Goal: Task Accomplishment & Management: Use online tool/utility

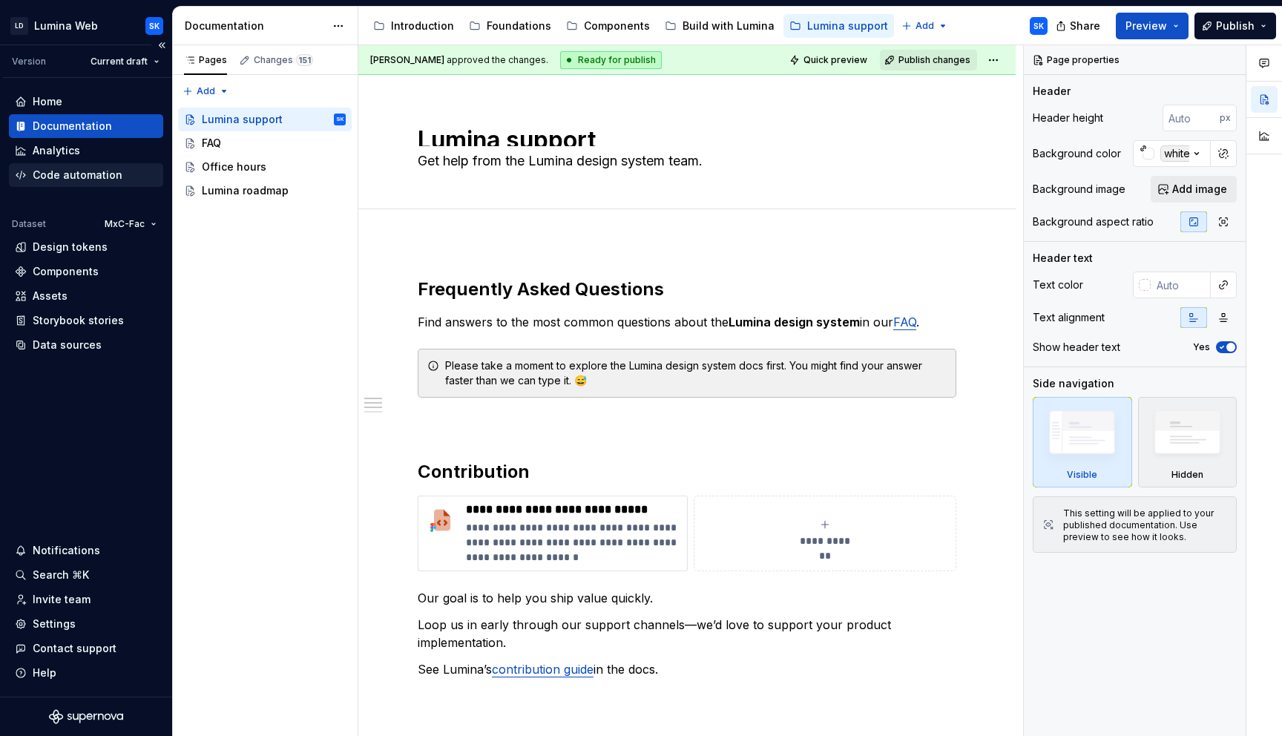
click at [115, 174] on div "Code automation" at bounding box center [78, 175] width 90 height 15
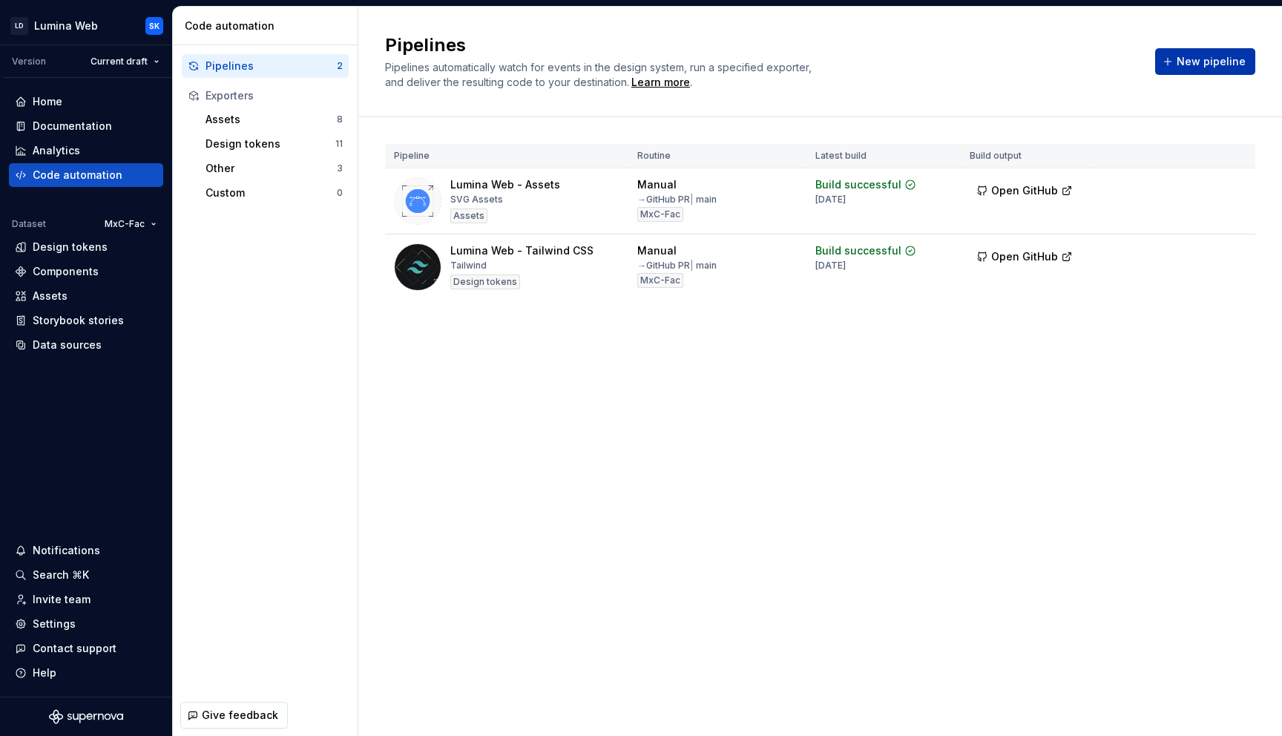
click at [1179, 63] on button "New pipeline" at bounding box center [1205, 61] width 100 height 27
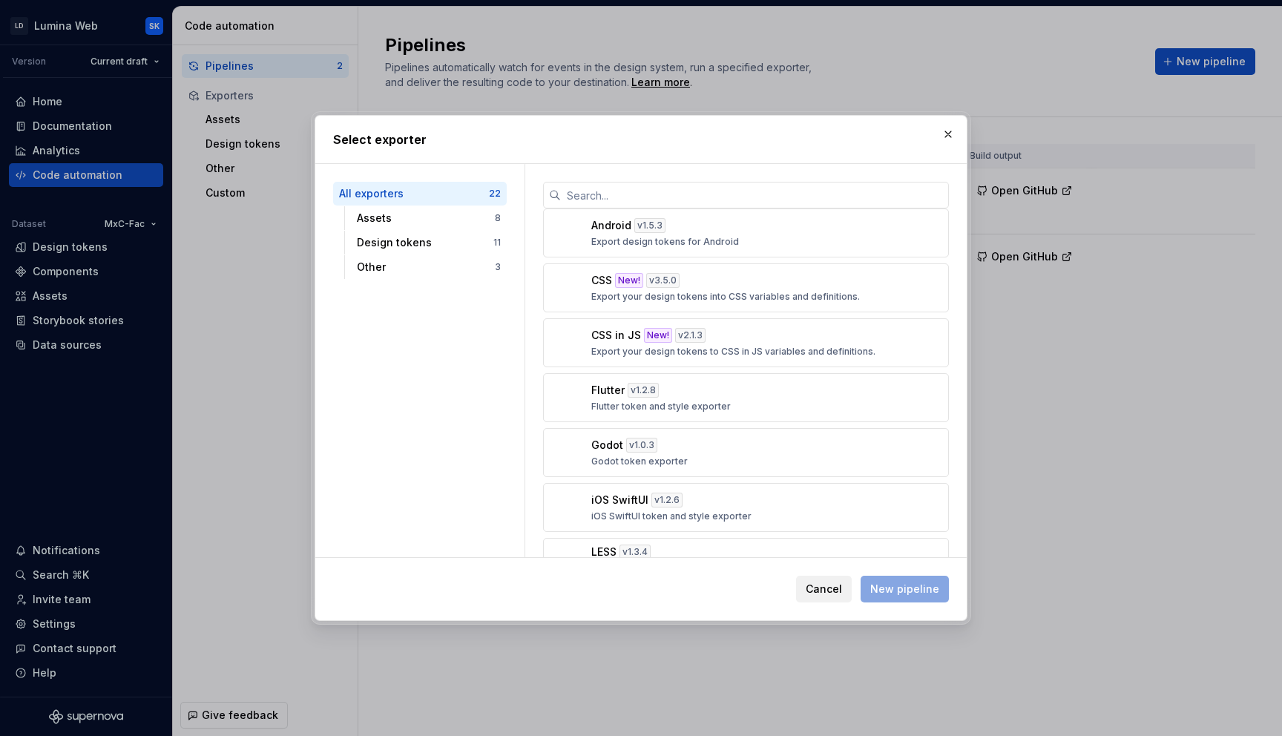
scroll to position [490, 0]
click at [773, 300] on p "Export your design tokens into CSS variables and definitions." at bounding box center [725, 300] width 269 height 12
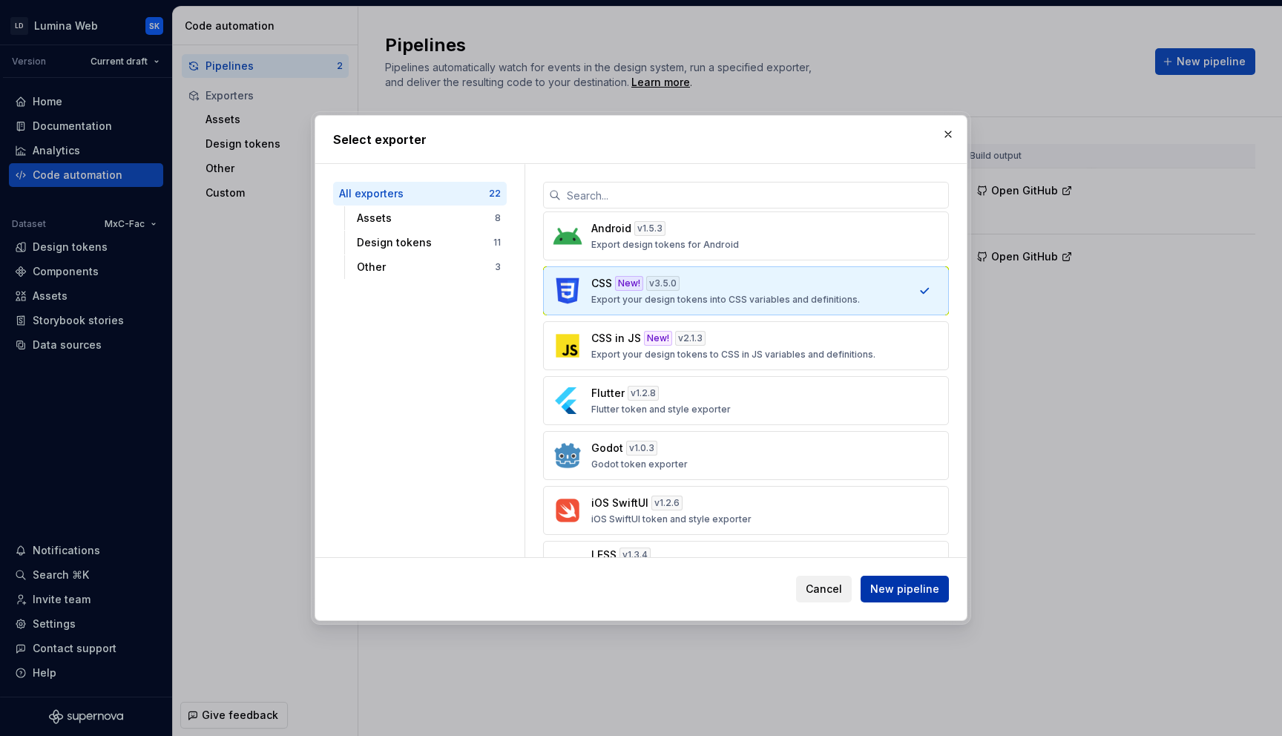
click at [933, 596] on span "New pipeline" at bounding box center [904, 589] width 69 height 15
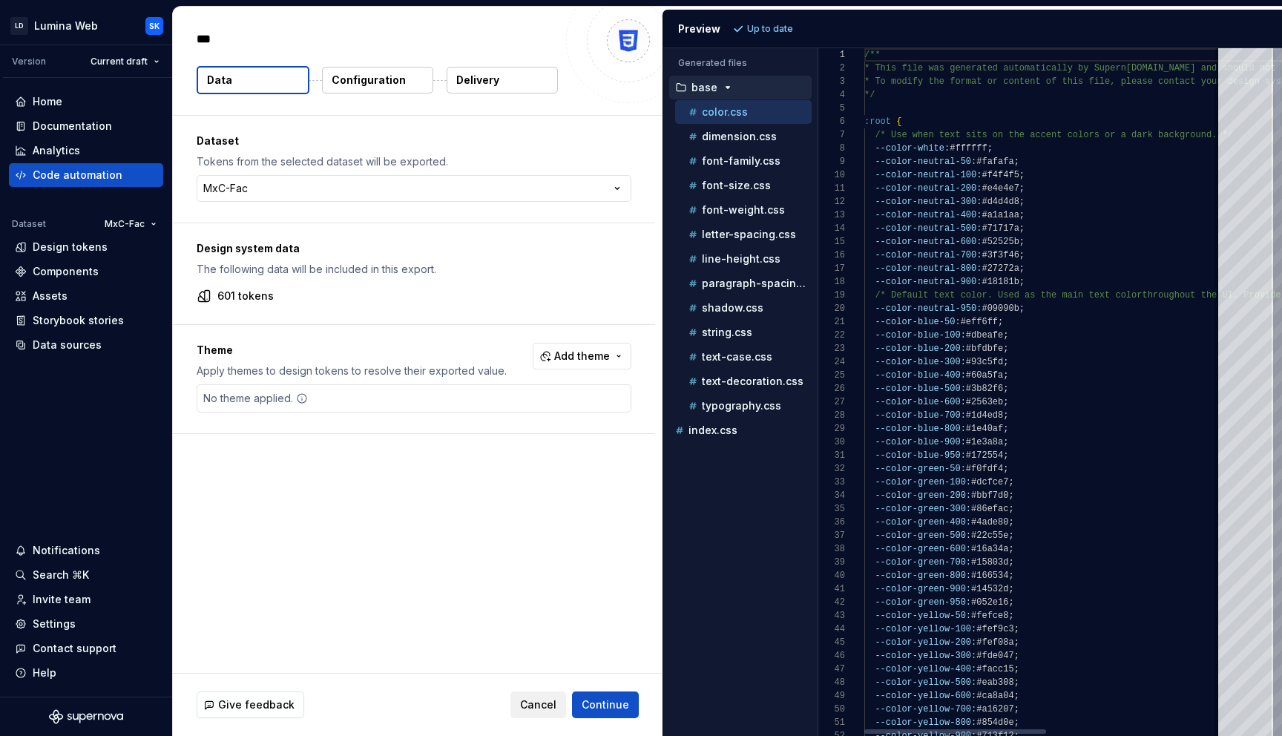
type textarea "*"
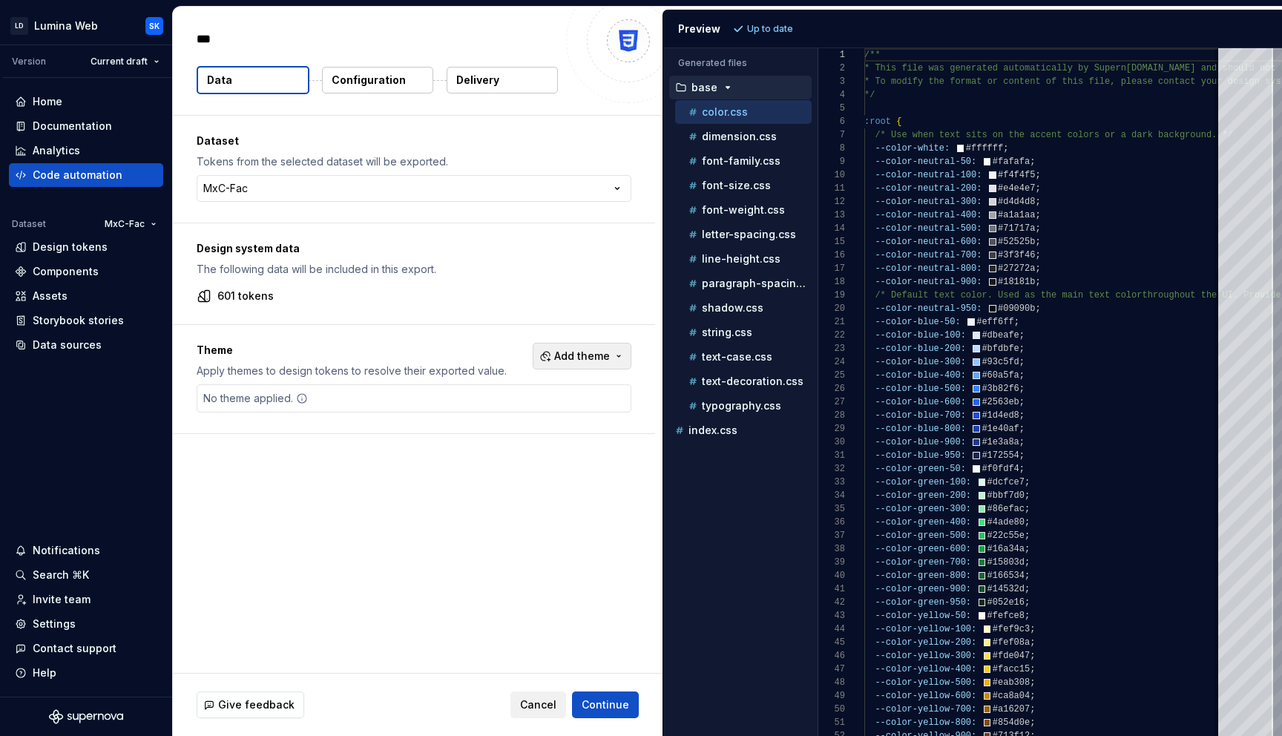
click at [592, 360] on span "Add theme" at bounding box center [582, 356] width 56 height 15
click at [612, 307] on html "**********" at bounding box center [641, 368] width 1282 height 736
click at [372, 79] on p "Configuration" at bounding box center [369, 80] width 74 height 15
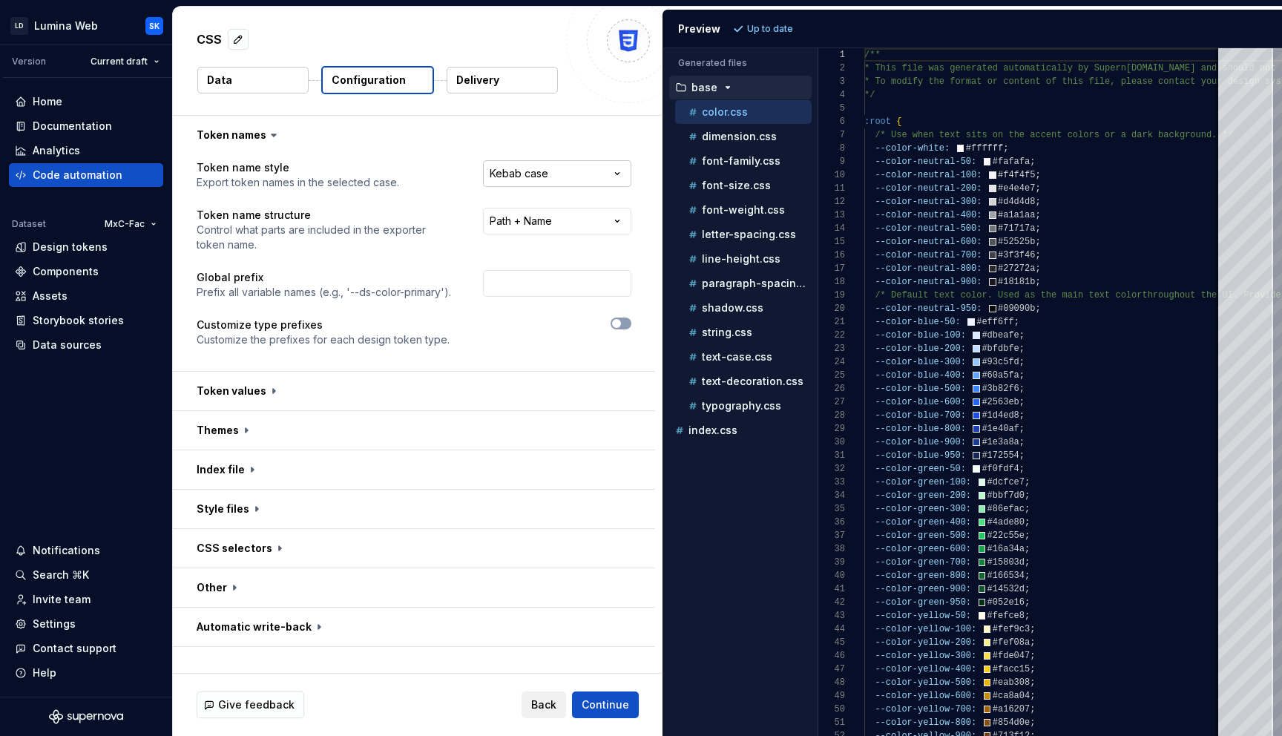
click at [538, 174] on html "**********" at bounding box center [641, 368] width 1282 height 736
click at [580, 177] on html "**********" at bounding box center [641, 368] width 1282 height 736
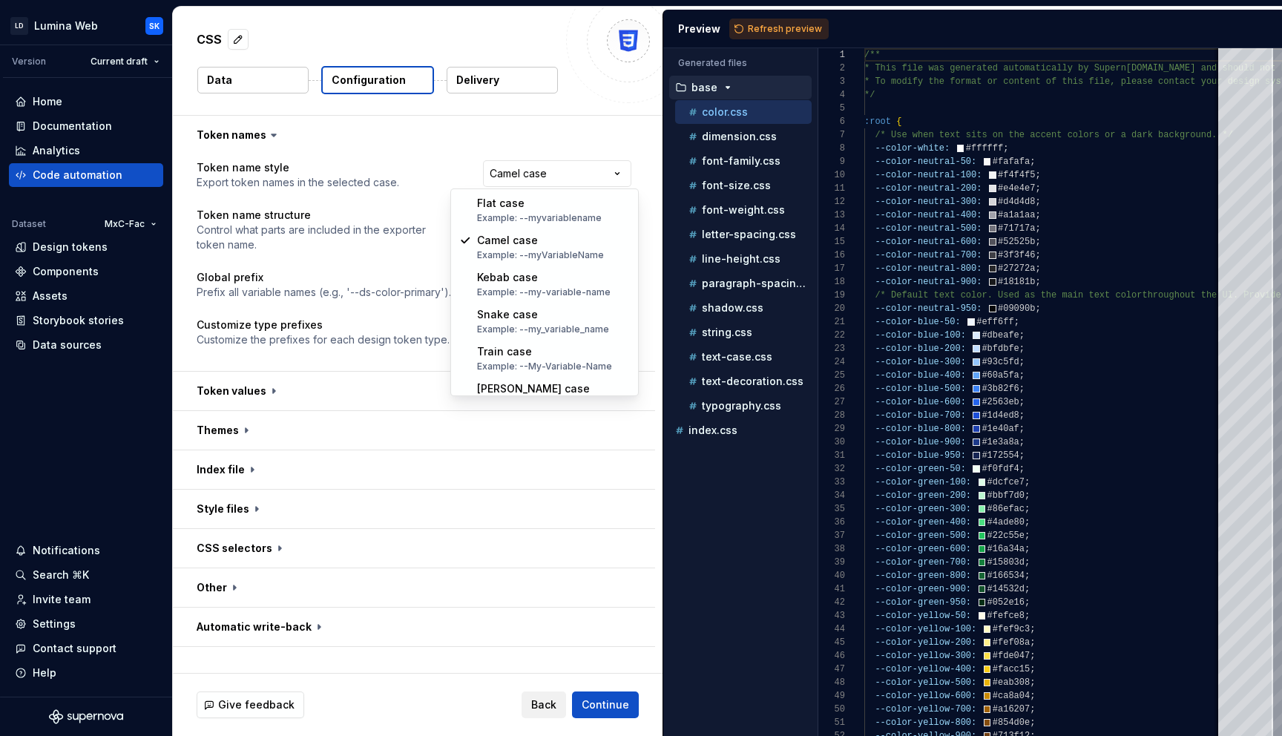
select select "*********"
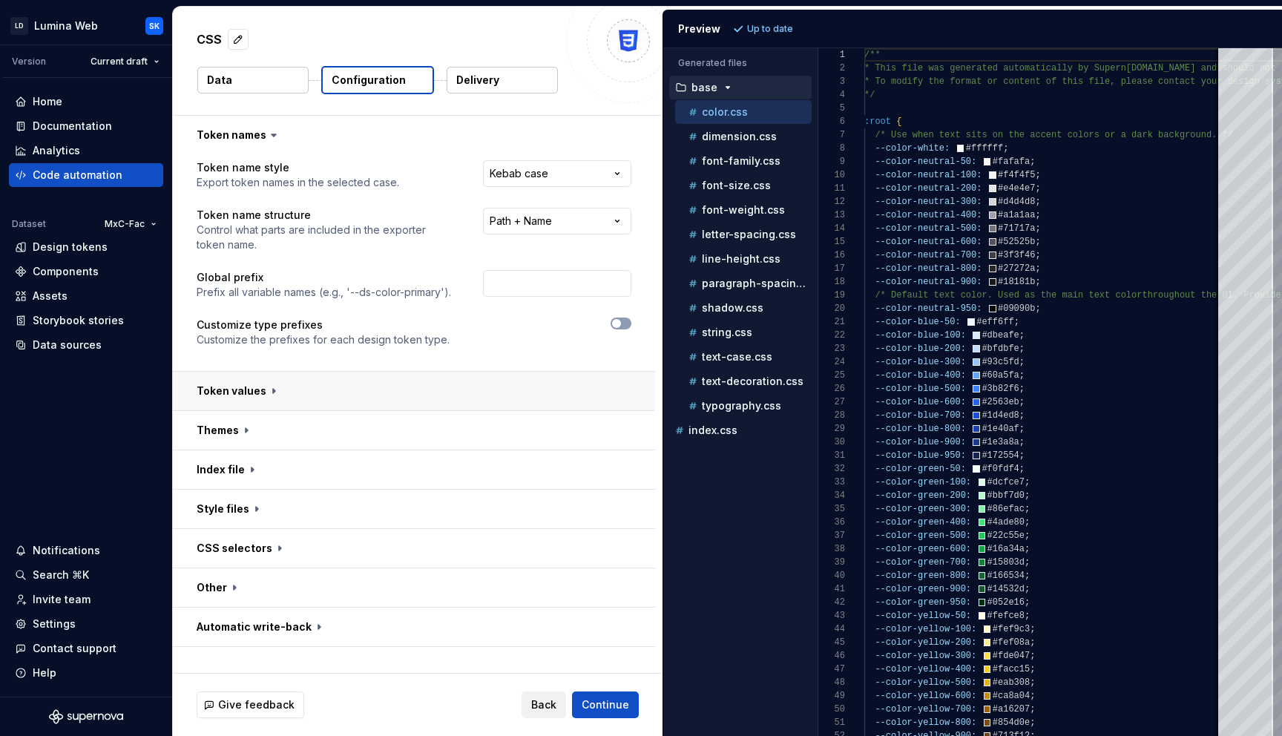
click at [427, 401] on button "button" at bounding box center [414, 391] width 482 height 39
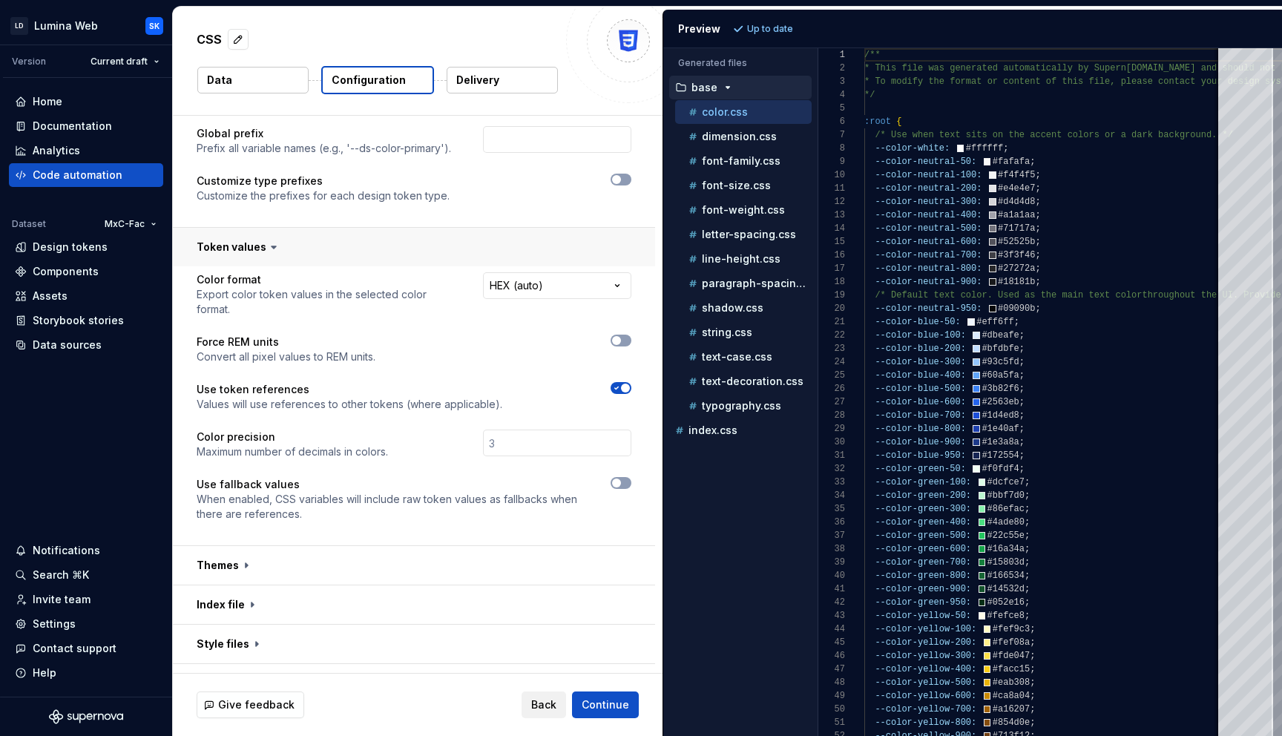
scroll to position [167, 0]
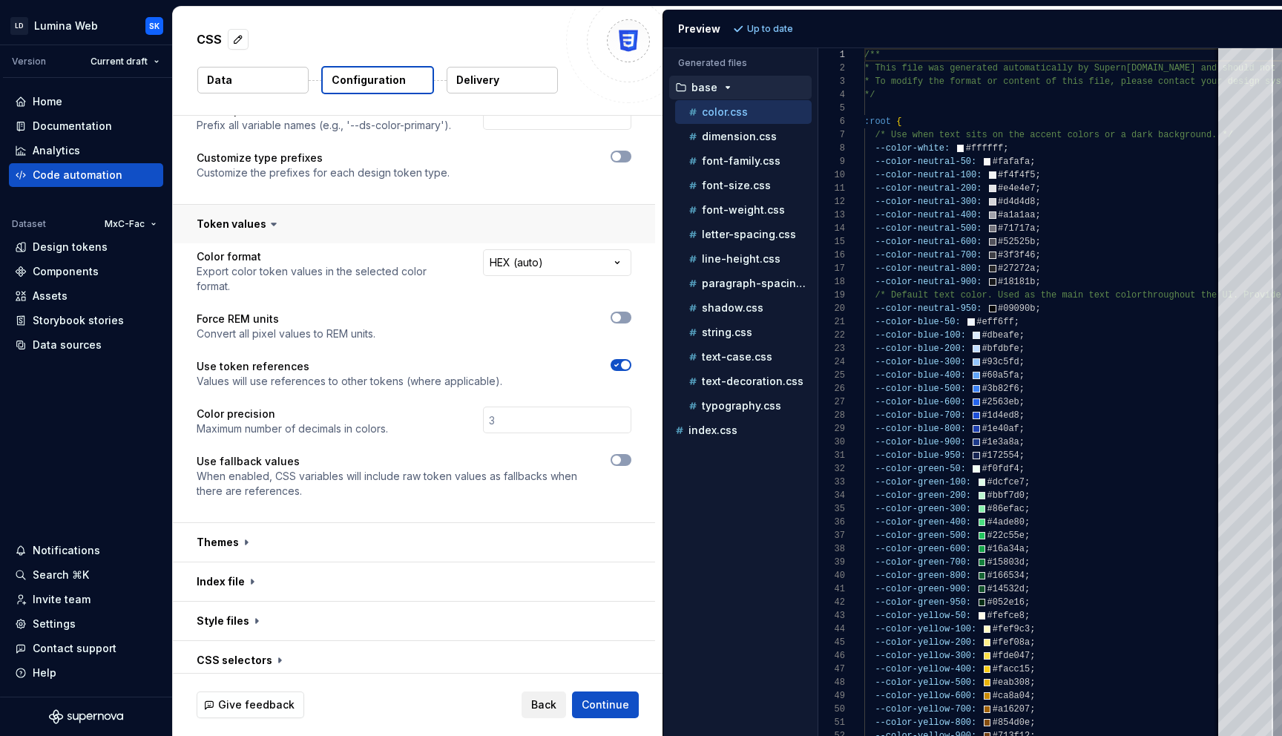
click at [368, 235] on button "button" at bounding box center [414, 224] width 482 height 39
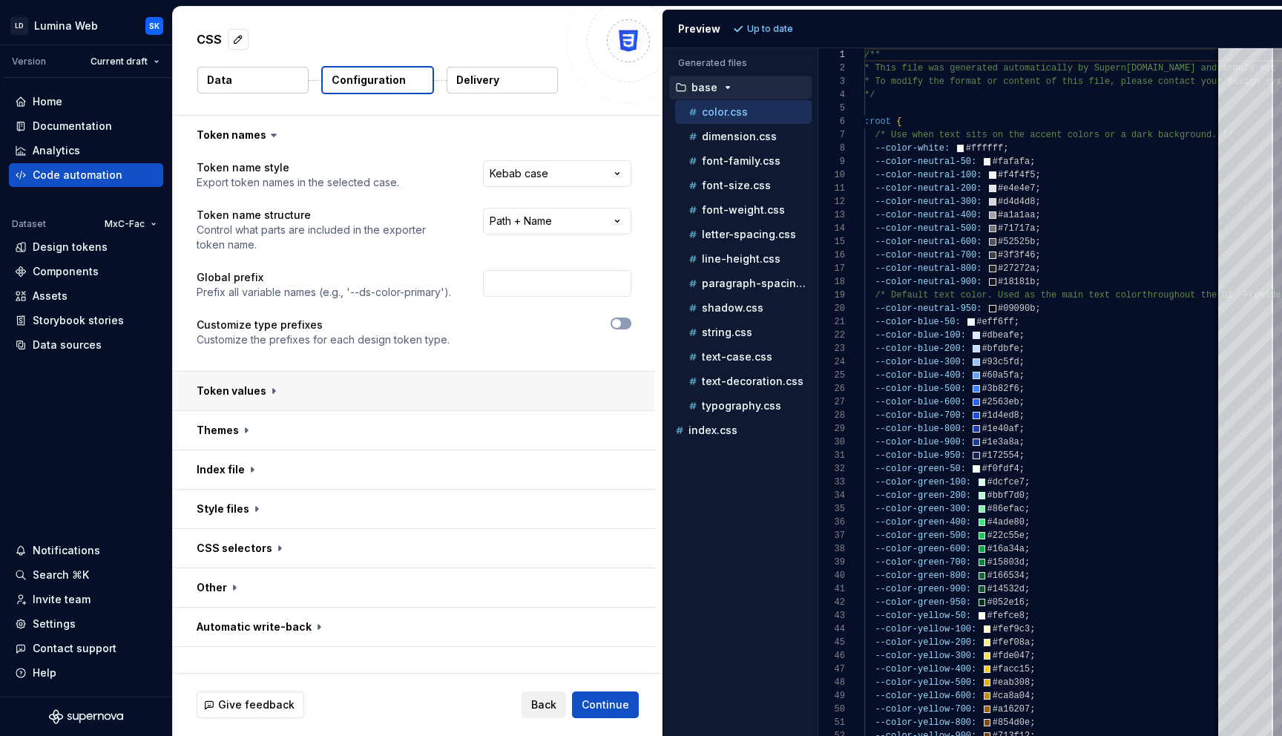
scroll to position [0, 0]
click at [338, 457] on button "button" at bounding box center [414, 469] width 482 height 39
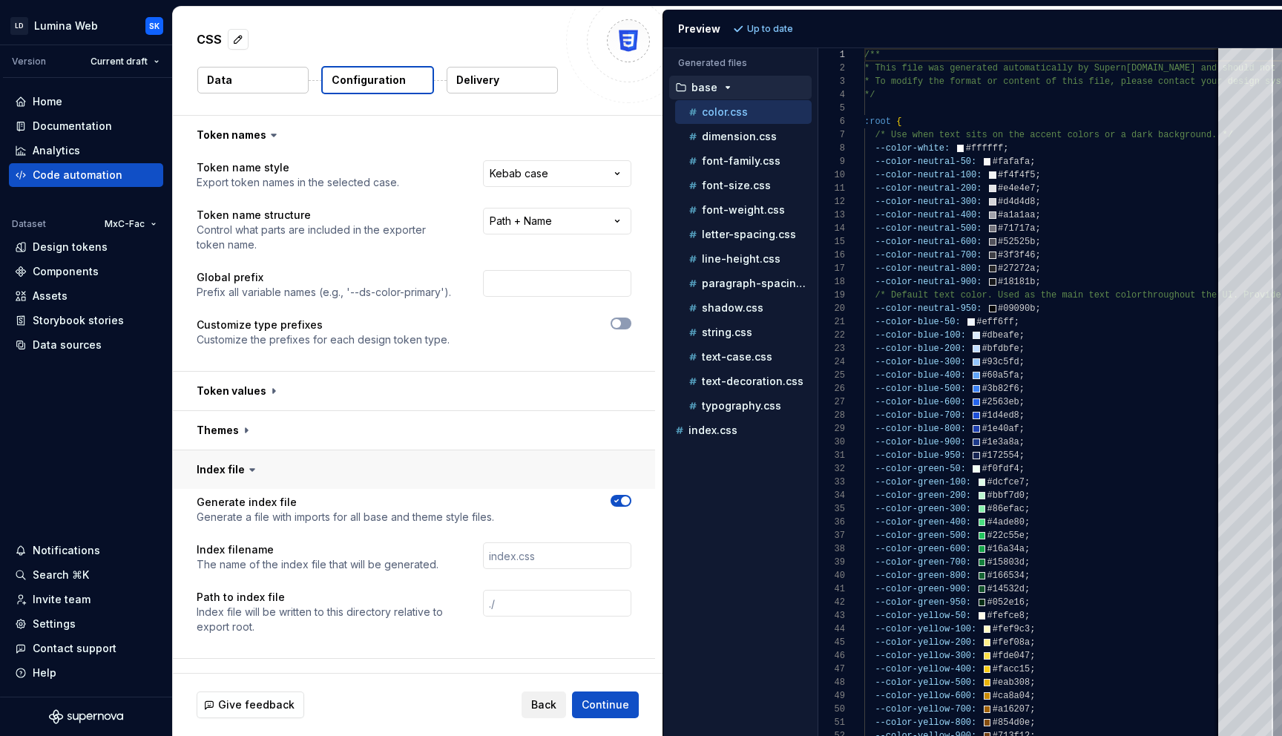
scroll to position [143, 0]
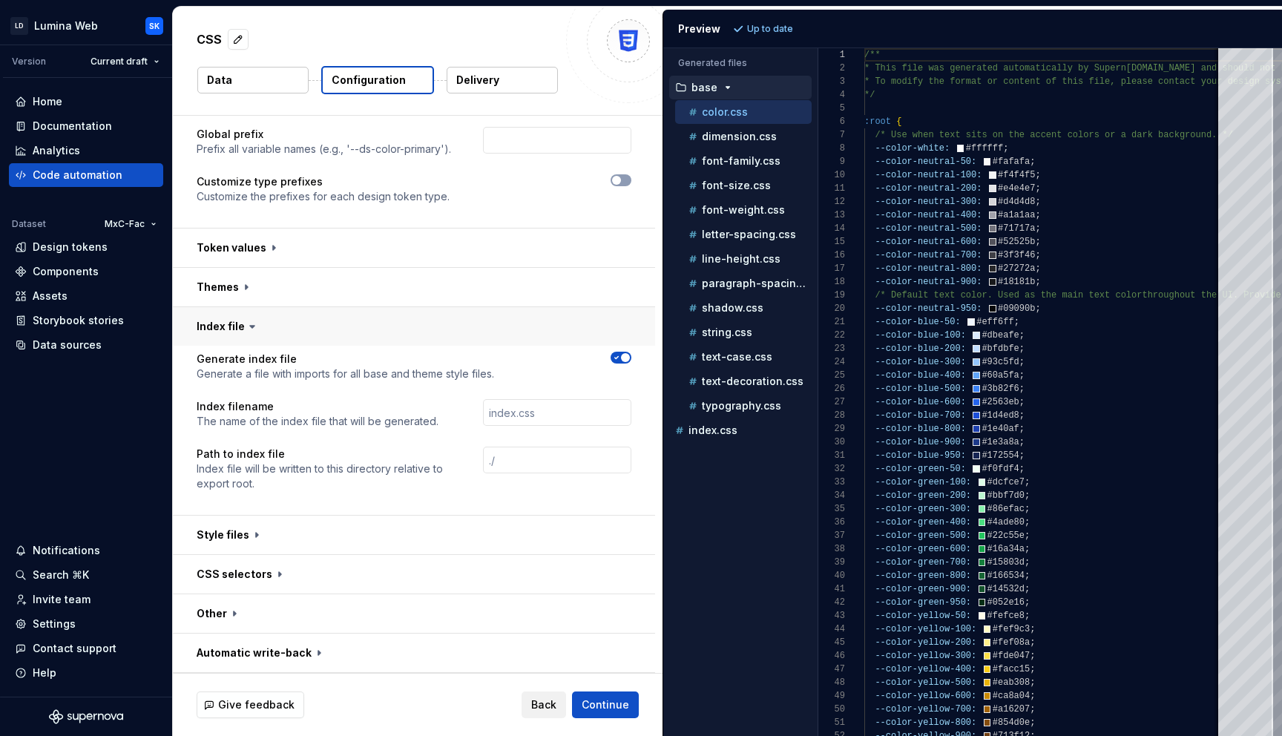
click at [389, 322] on button "button" at bounding box center [414, 326] width 482 height 39
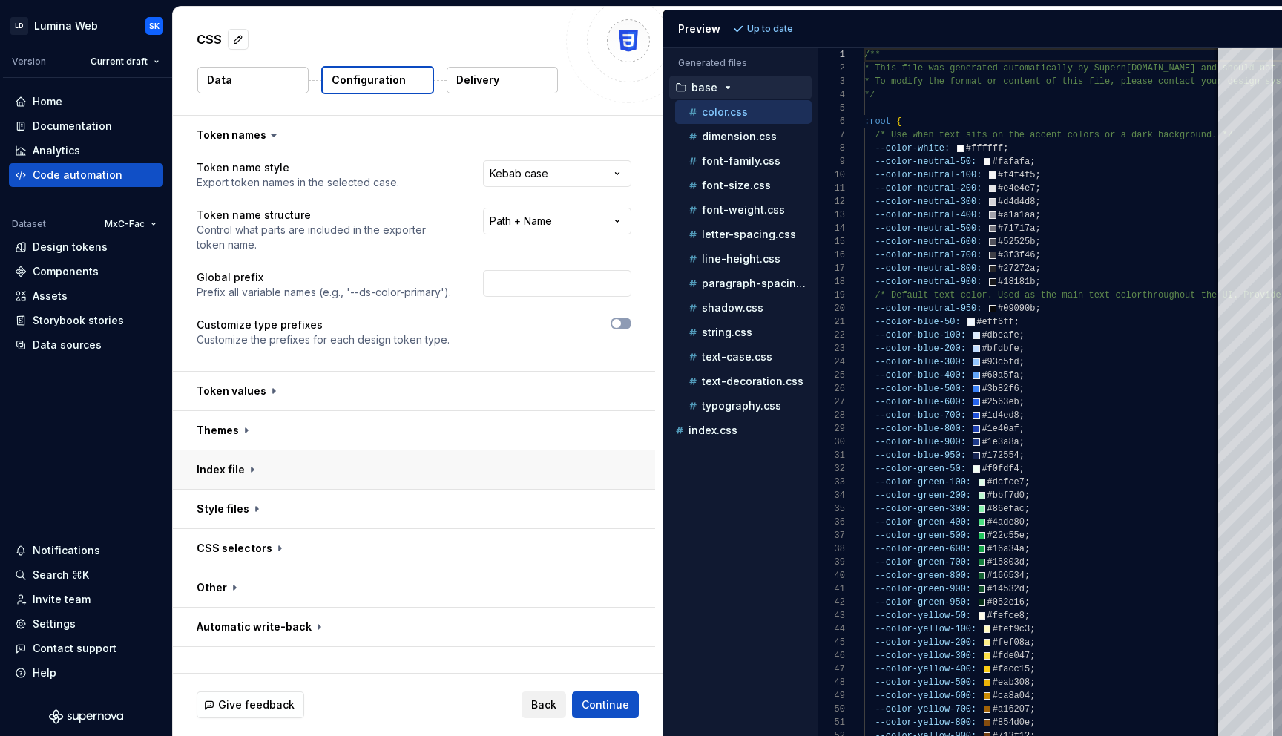
scroll to position [0, 0]
click at [332, 461] on button "button" at bounding box center [414, 469] width 482 height 39
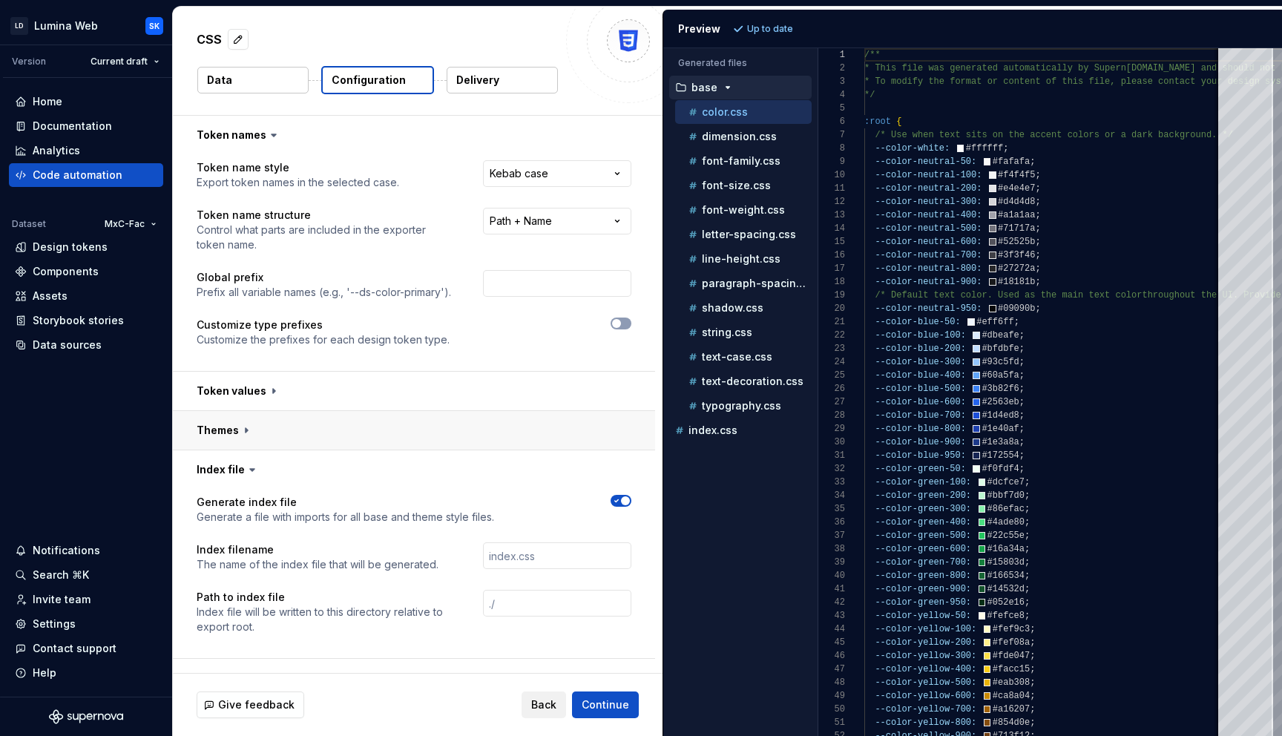
click at [360, 422] on button "button" at bounding box center [414, 430] width 482 height 39
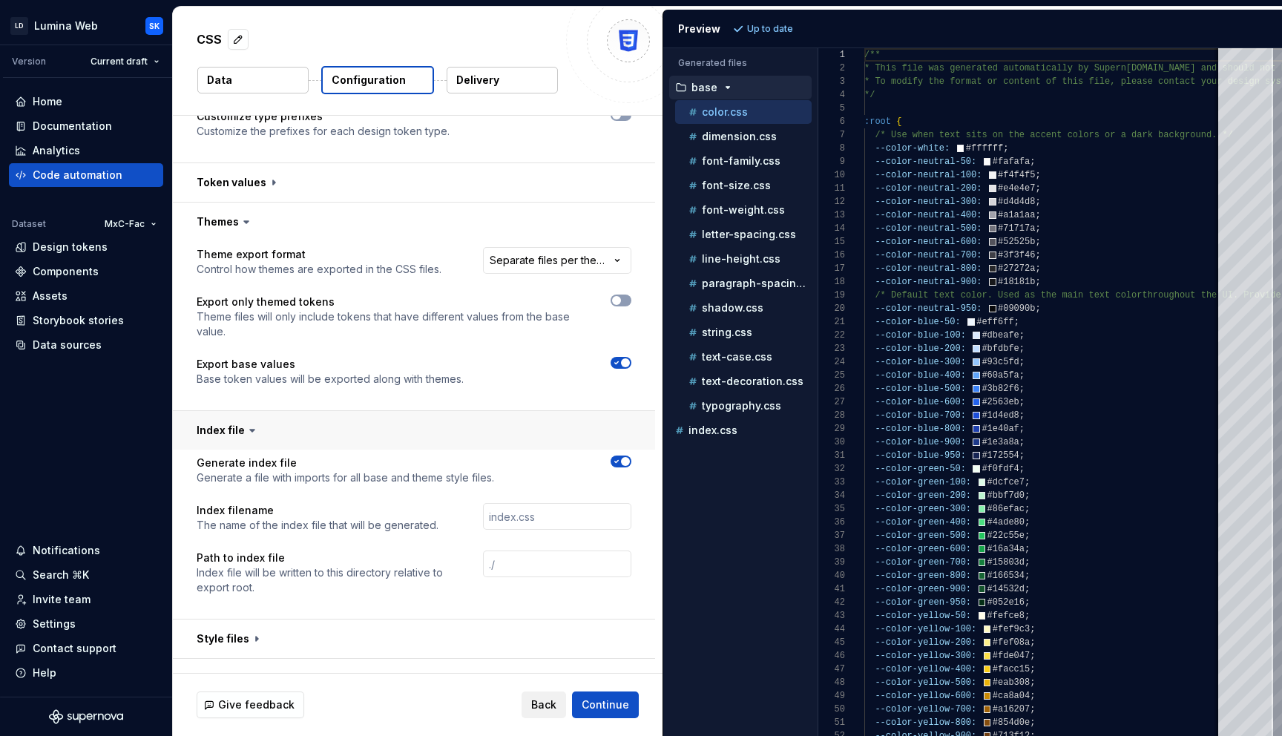
click at [364, 423] on button "button" at bounding box center [414, 430] width 482 height 39
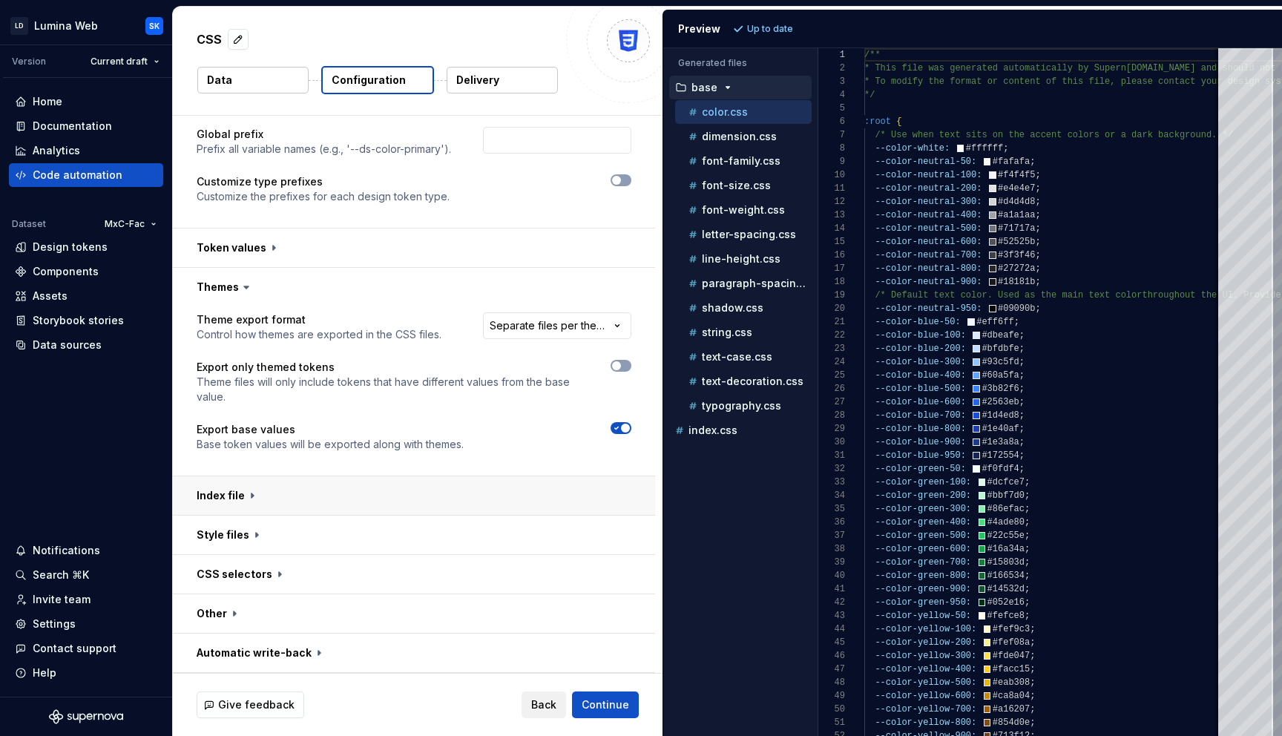
scroll to position [143, 0]
click at [418, 573] on button "button" at bounding box center [414, 574] width 482 height 39
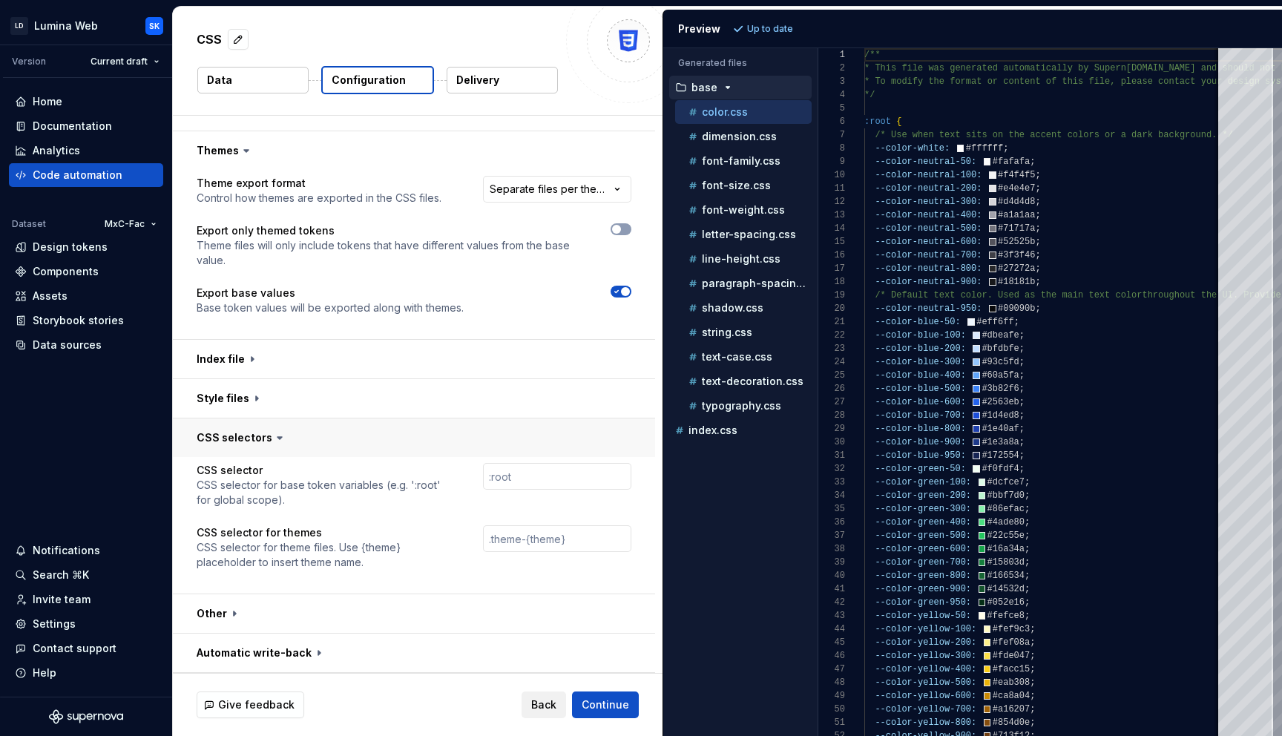
click at [427, 430] on button "button" at bounding box center [414, 437] width 482 height 39
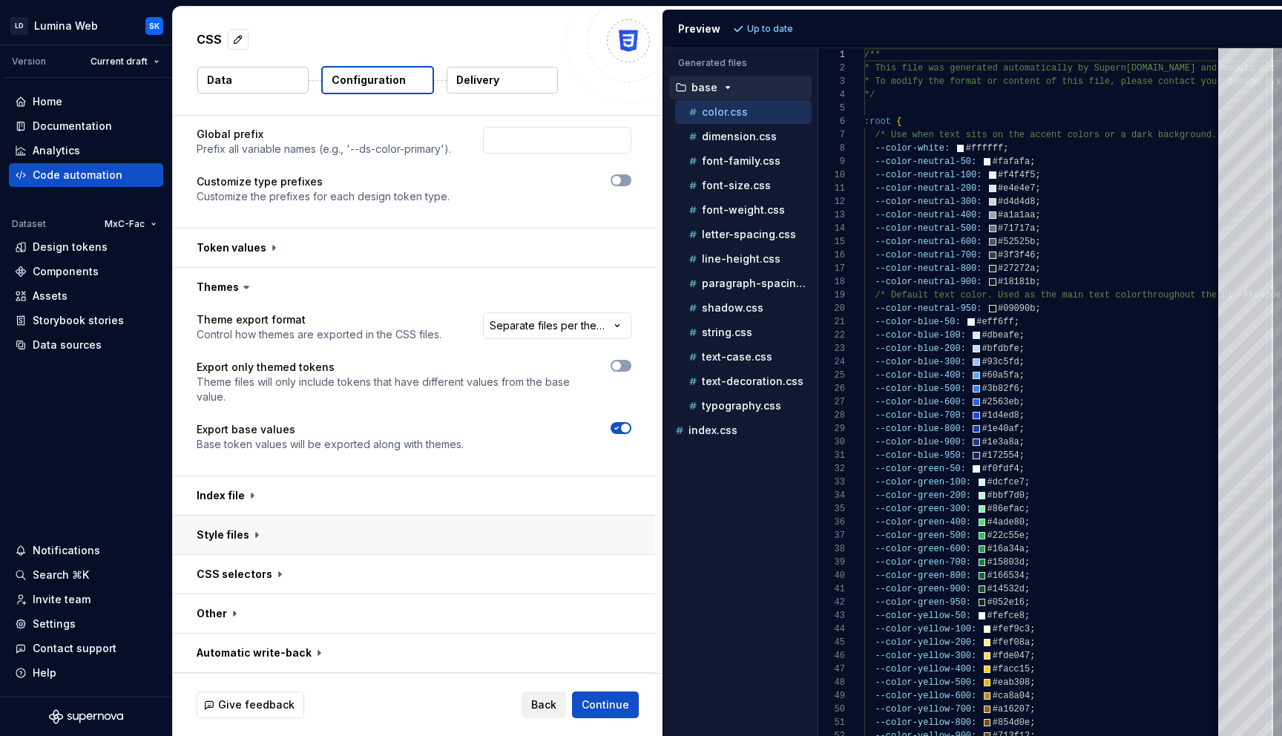
click at [356, 529] on button "button" at bounding box center [414, 535] width 482 height 39
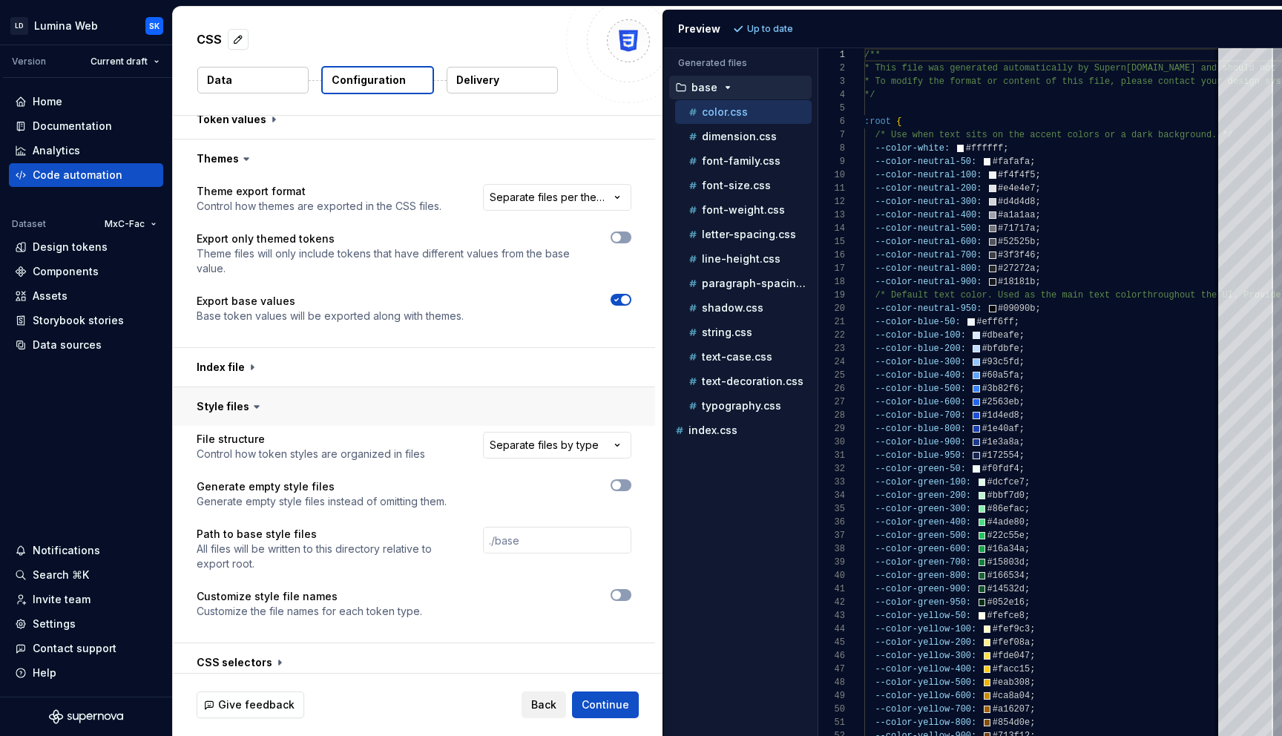
scroll to position [360, 0]
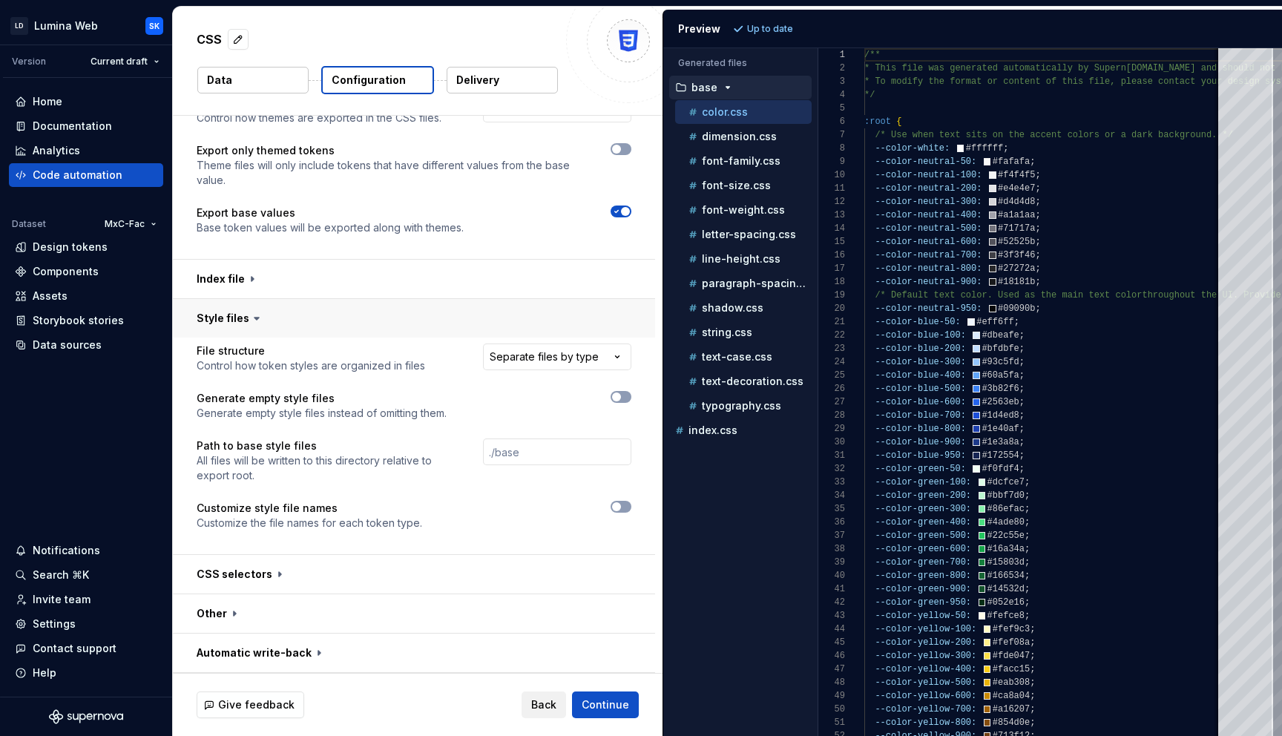
click at [450, 322] on button "button" at bounding box center [414, 318] width 482 height 39
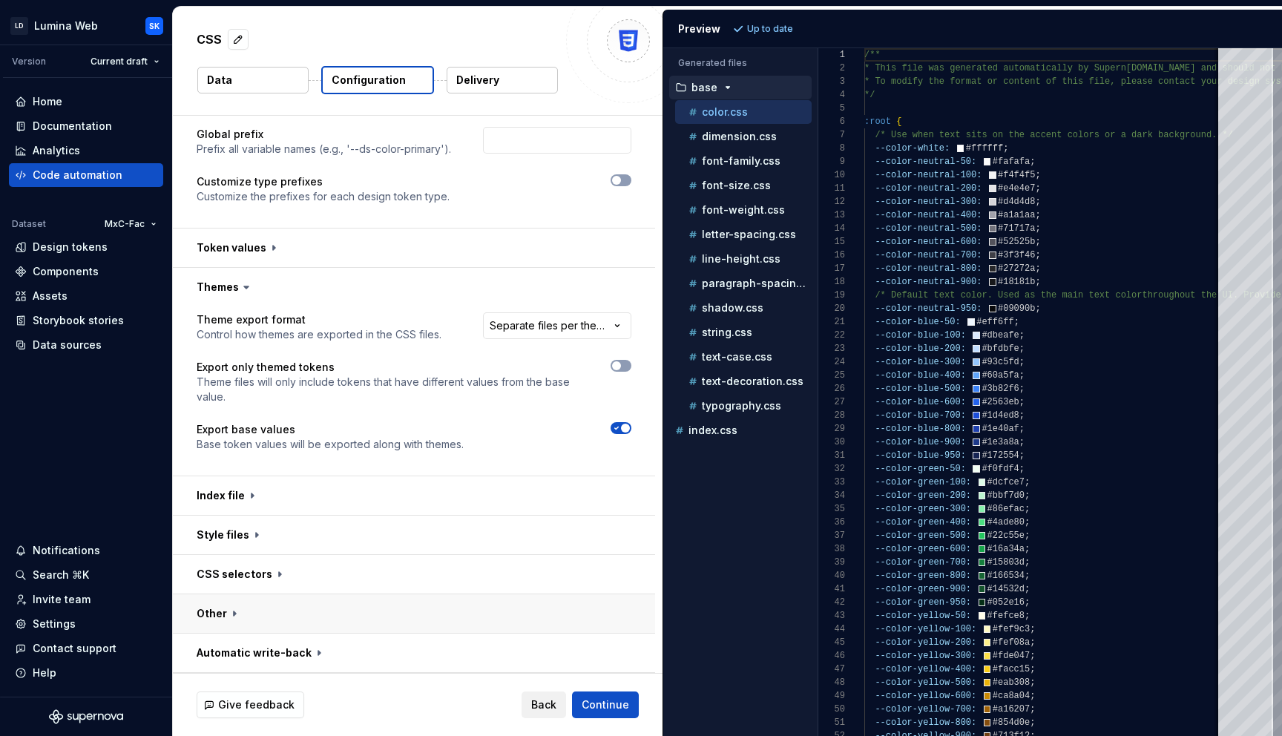
click at [366, 606] on button "button" at bounding box center [414, 613] width 482 height 39
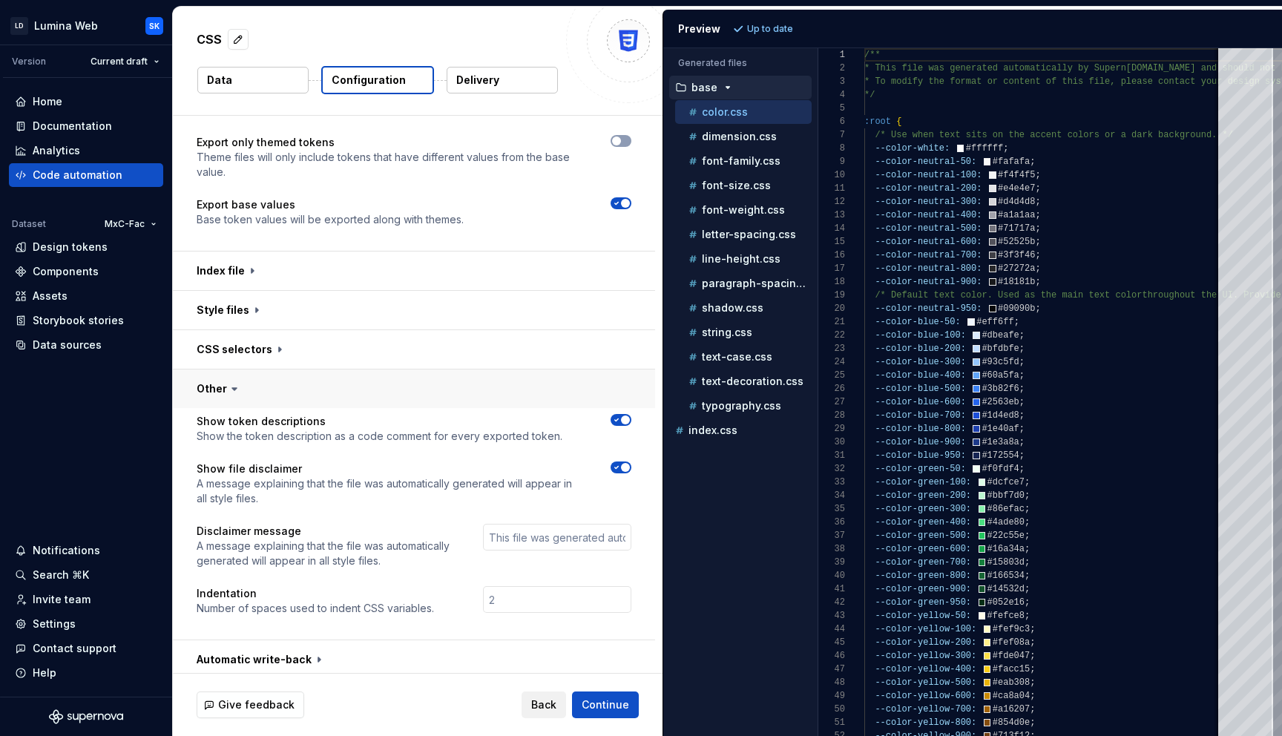
scroll to position [375, 0]
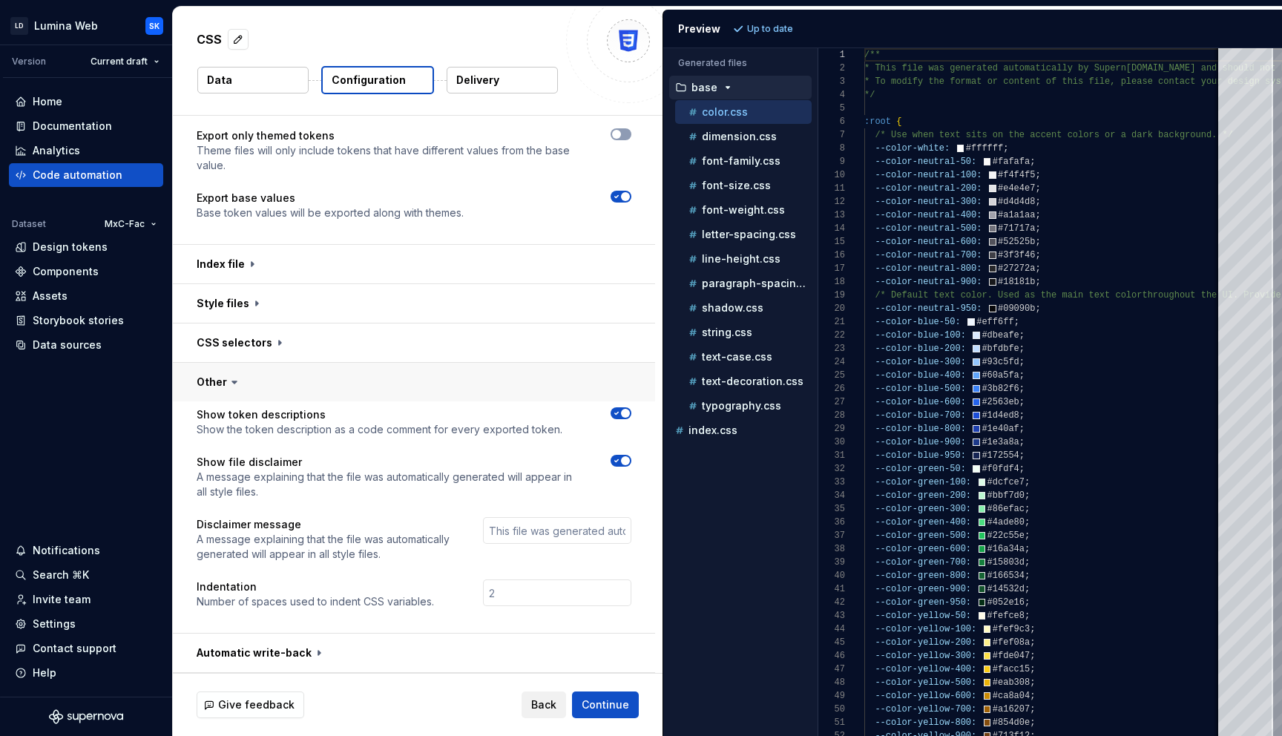
click at [460, 388] on button "button" at bounding box center [414, 382] width 482 height 39
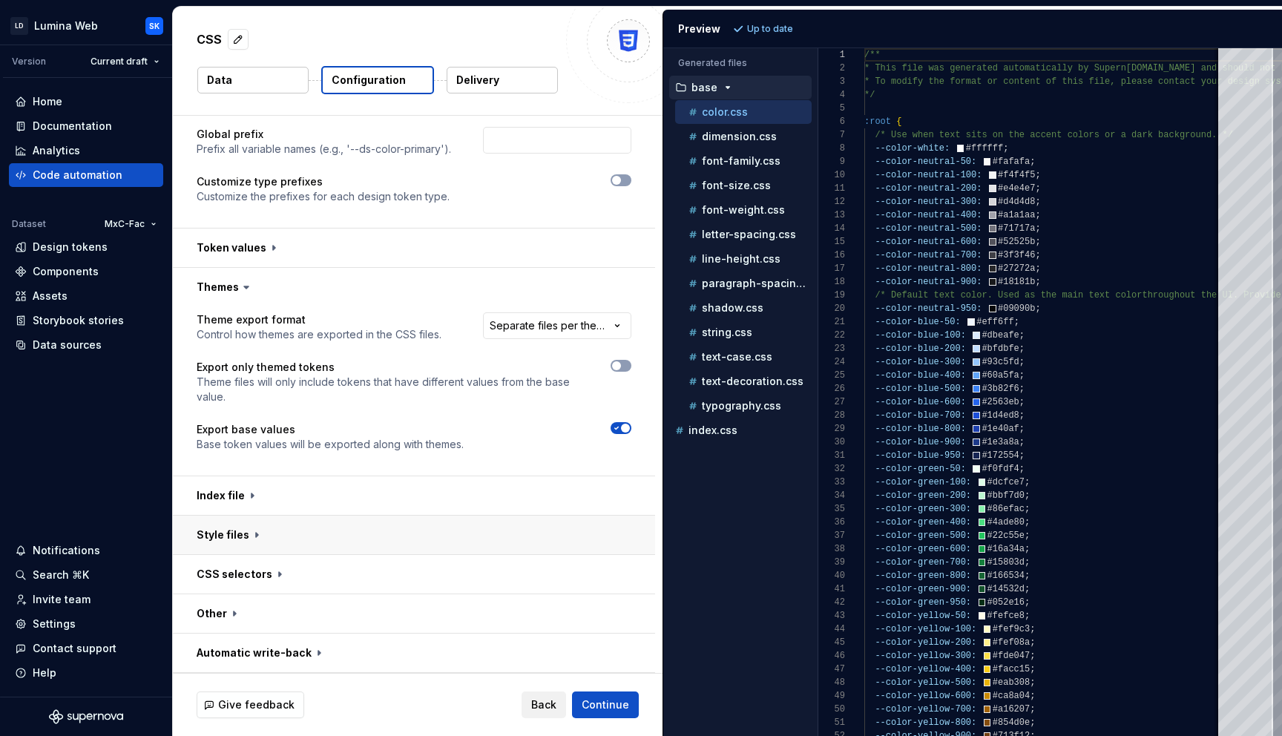
scroll to position [0, 0]
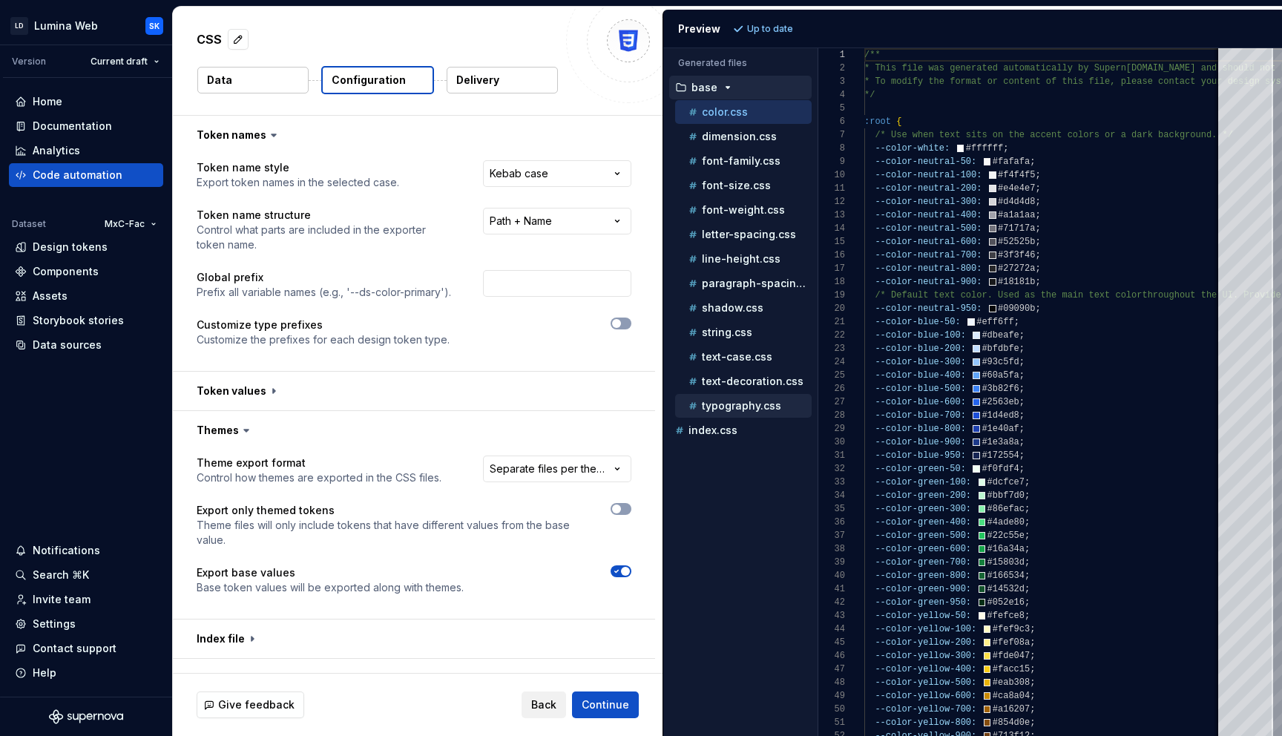
click at [746, 407] on p "typography.css" at bounding box center [741, 406] width 79 height 12
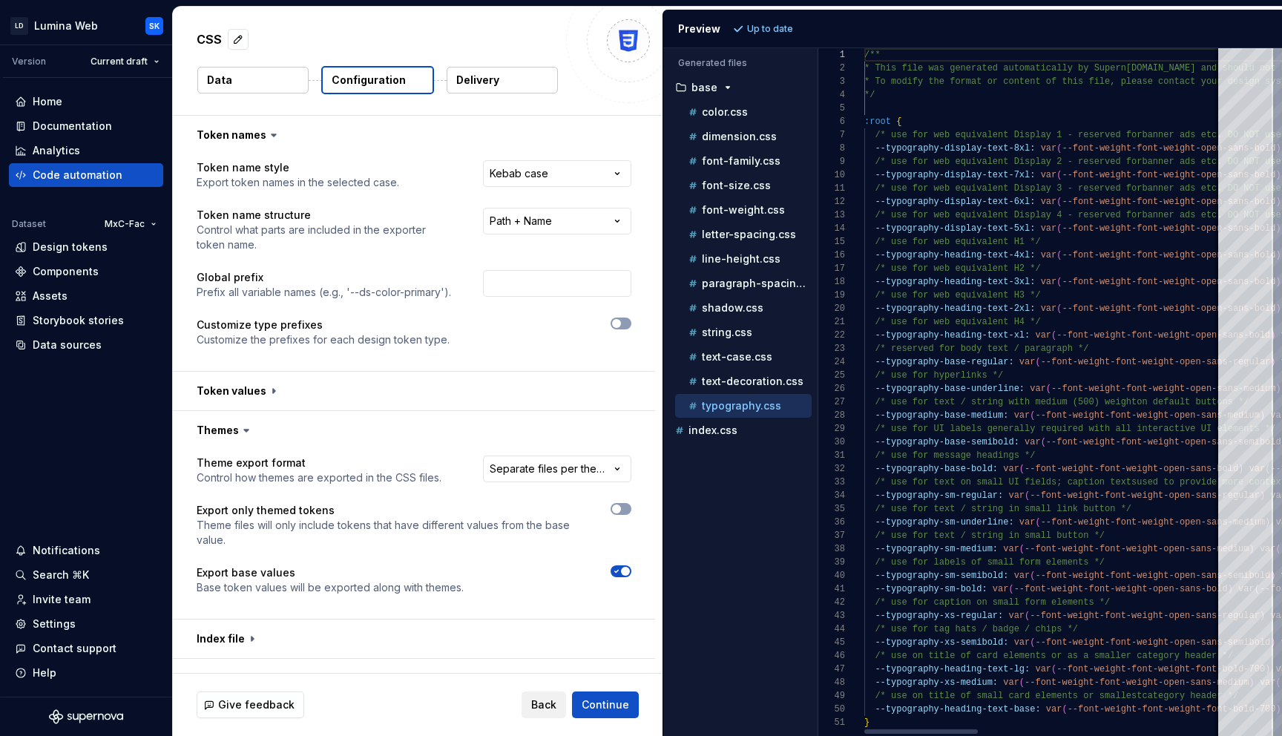
scroll to position [93, 0]
click at [766, 372] on div "text-decoration.css" at bounding box center [743, 381] width 137 height 24
click at [771, 338] on div "string.css" at bounding box center [749, 332] width 126 height 15
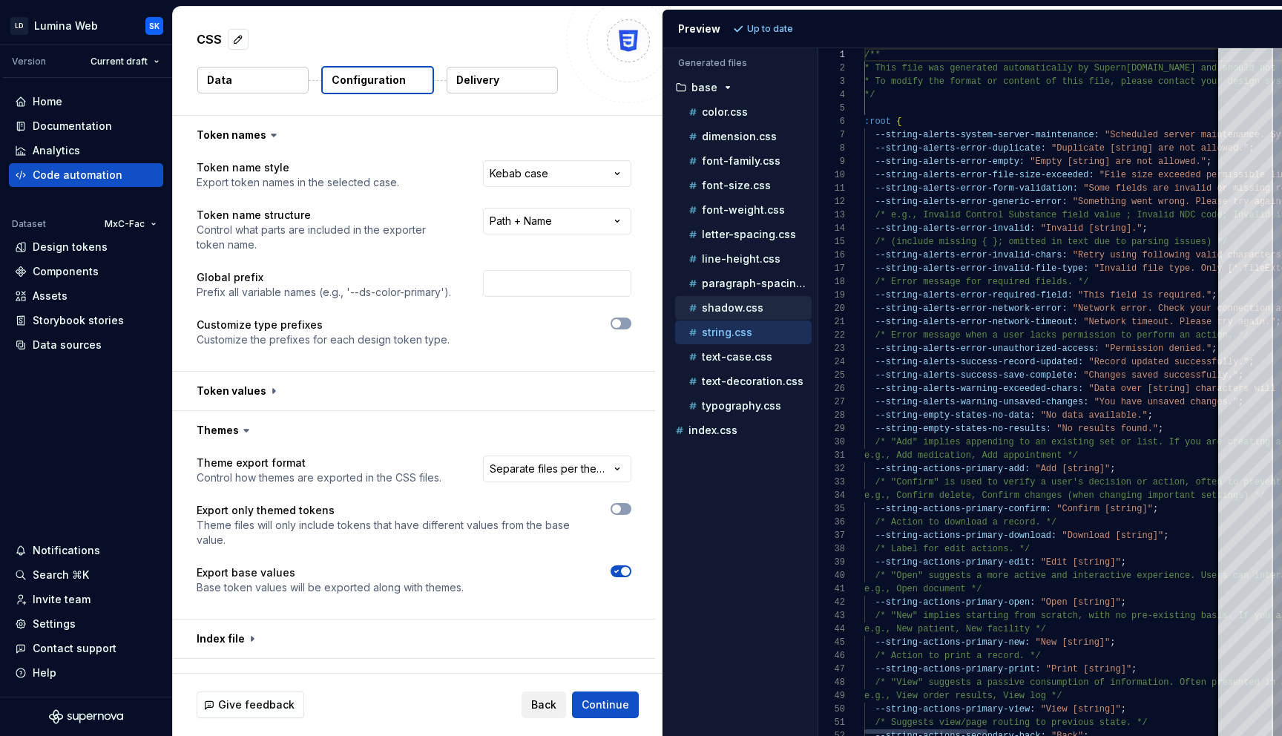
click at [777, 305] on div "shadow.css" at bounding box center [749, 307] width 126 height 15
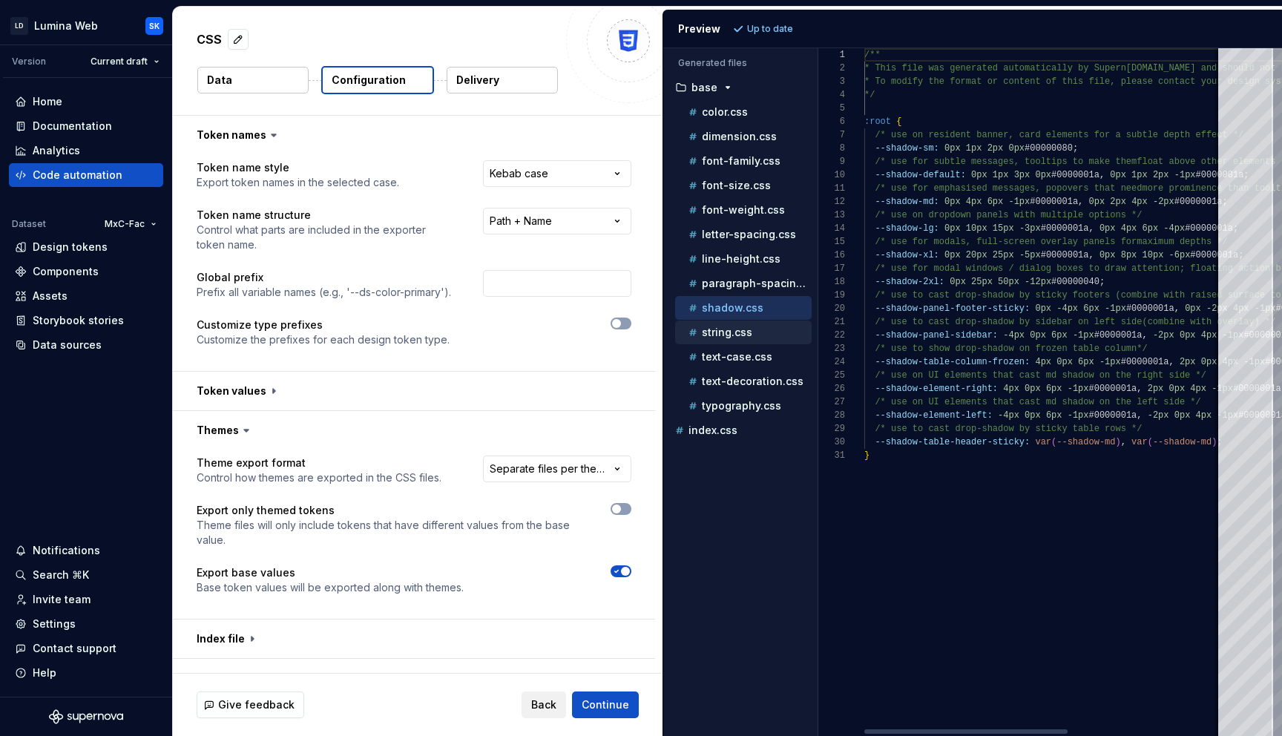
click at [771, 329] on div "string.css" at bounding box center [749, 332] width 126 height 15
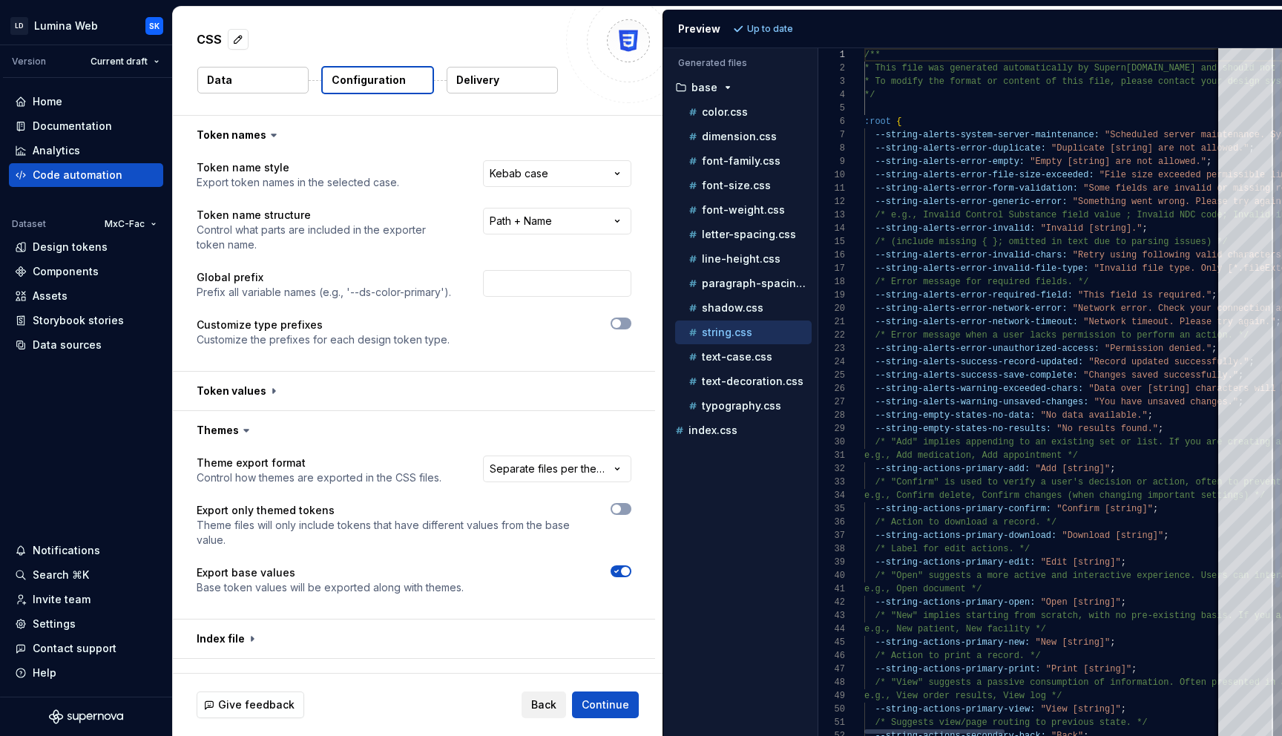
scroll to position [120, 0]
click at [771, 303] on div "shadow.css" at bounding box center [749, 307] width 126 height 15
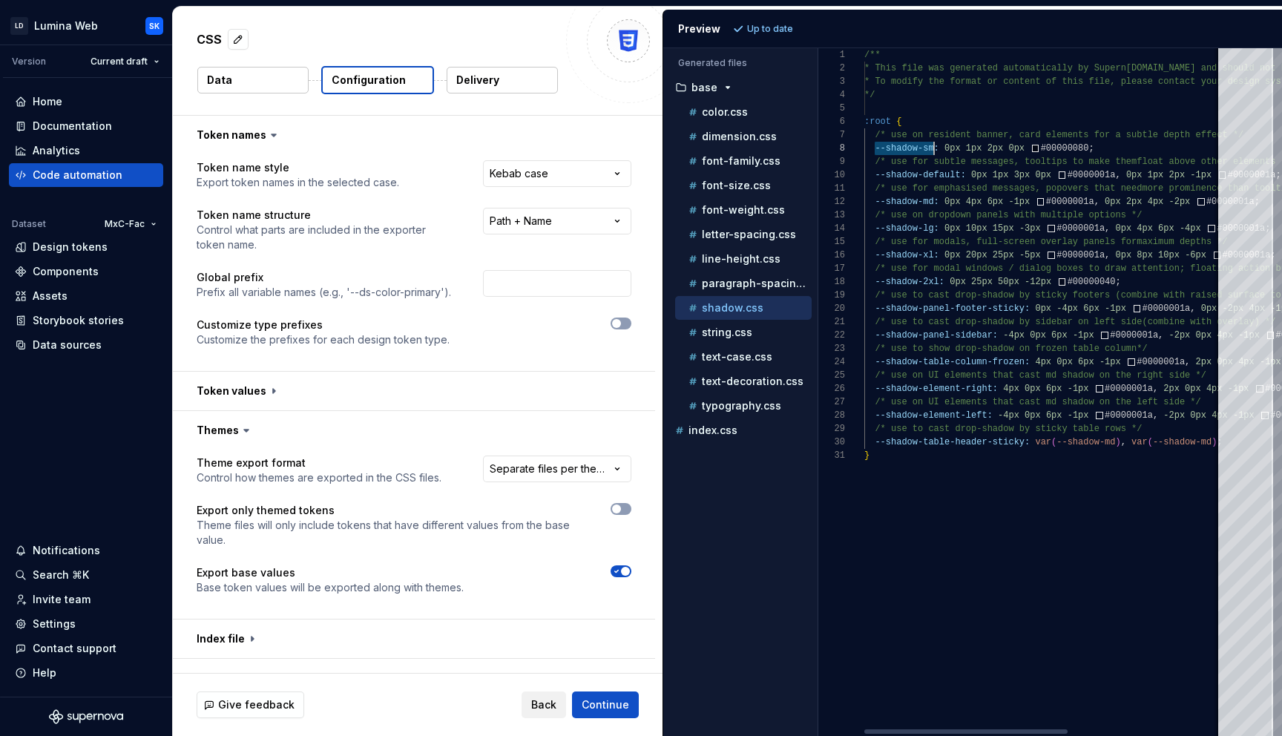
scroll to position [93, 70]
drag, startPoint x: 873, startPoint y: 149, endPoint x: 933, endPoint y: 148, distance: 60.8
click at [933, 148] on div "/** * This file was generated automatically by Supern [DOMAIN_NAME] and should …" at bounding box center [1179, 392] width 630 height 688
click at [766, 113] on div "color.css" at bounding box center [749, 112] width 126 height 15
type textarea "**********"
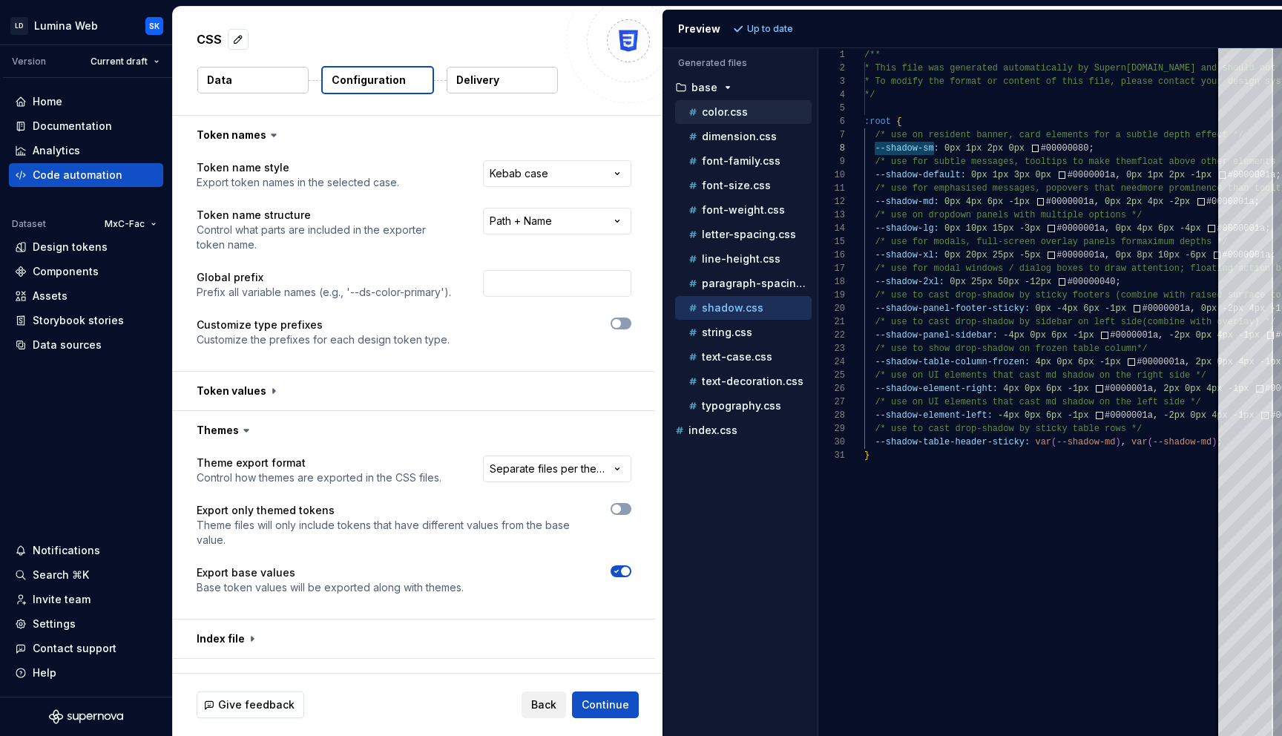
scroll to position [0, 0]
